Goal: Task Accomplishment & Management: Use online tool/utility

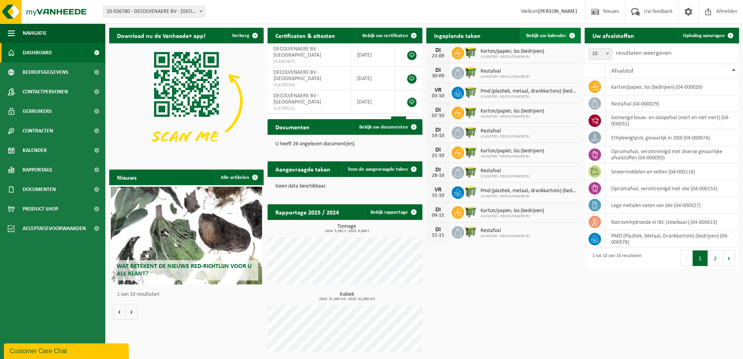
click at [551, 35] on span "Bekijk uw kalender" at bounding box center [546, 35] width 40 height 5
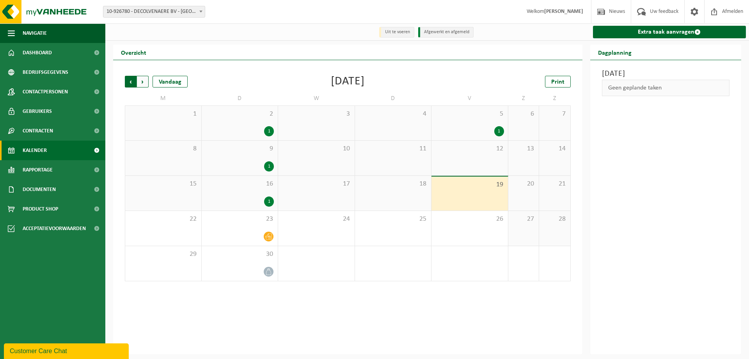
click at [146, 82] on span "Volgende" at bounding box center [143, 82] width 12 height 12
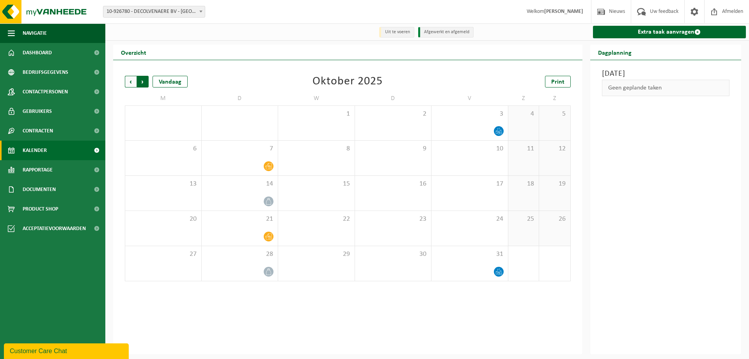
click at [133, 84] on span "Vorige" at bounding box center [131, 82] width 12 height 12
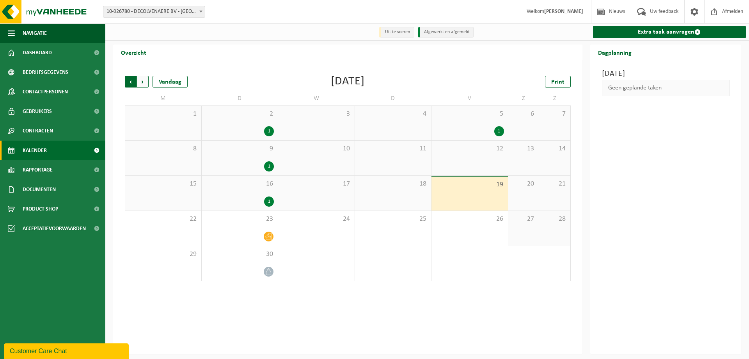
click at [141, 84] on span "Volgende" at bounding box center [143, 82] width 12 height 12
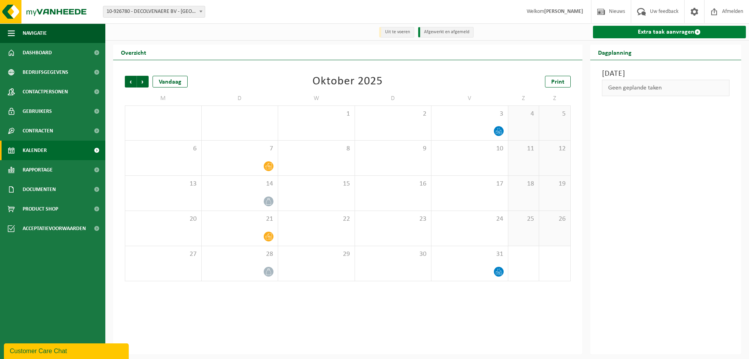
click at [653, 31] on link "Extra taak aanvragen" at bounding box center [669, 32] width 153 height 12
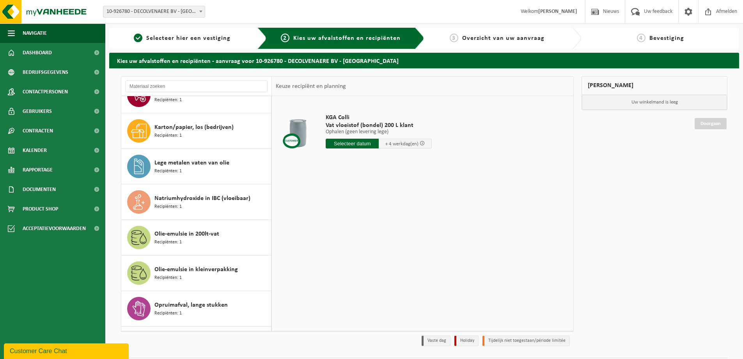
scroll to position [103, 0]
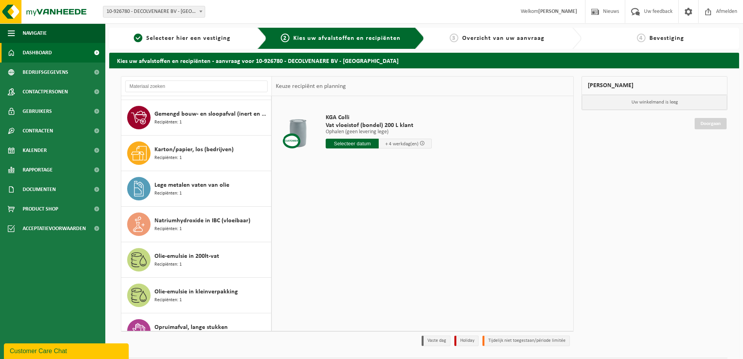
click at [34, 54] on span "Dashboard" at bounding box center [37, 53] width 29 height 20
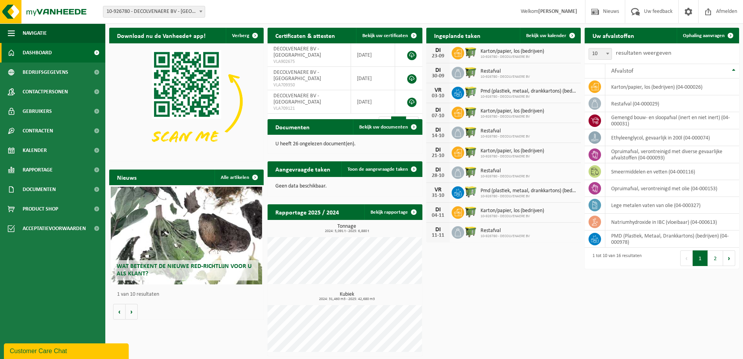
click at [435, 93] on div "03-10" at bounding box center [438, 95] width 16 height 5
click at [652, 237] on td "PMD (Plastiek, Metaal, Drankkartons) (bedrijven) (04-000978)" at bounding box center [673, 238] width 134 height 17
click at [640, 238] on td "PMD (Plastiek, Metaal, Drankkartons) (bedrijven) (04-000978)" at bounding box center [673, 238] width 134 height 17
click at [541, 34] on span "Bekijk uw kalender" at bounding box center [546, 35] width 40 height 5
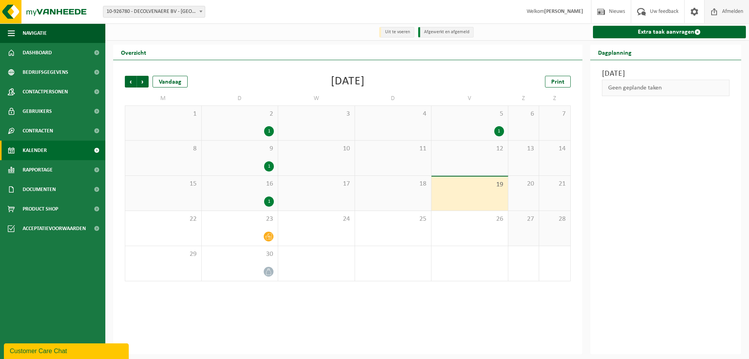
click at [728, 16] on span "Afmelden" at bounding box center [732, 11] width 25 height 23
